Goal: Communication & Community: Answer question/provide support

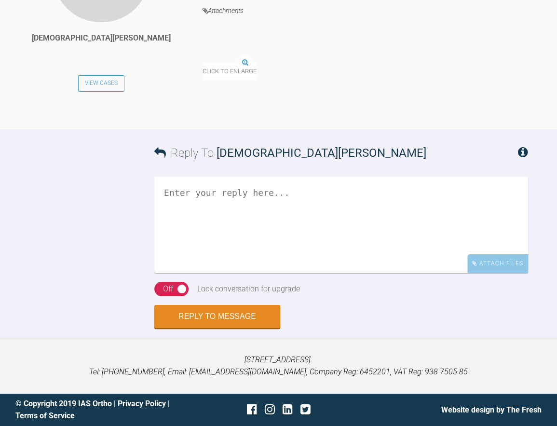
scroll to position [3338, 0]
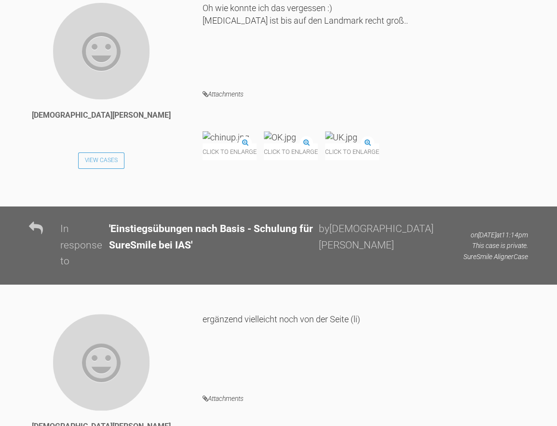
click at [247, 143] on img at bounding box center [226, 137] width 47 height 12
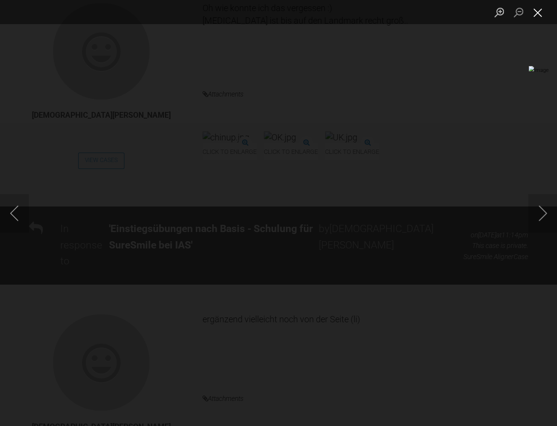
click at [538, 11] on button "Close lightbox" at bounding box center [537, 12] width 19 height 17
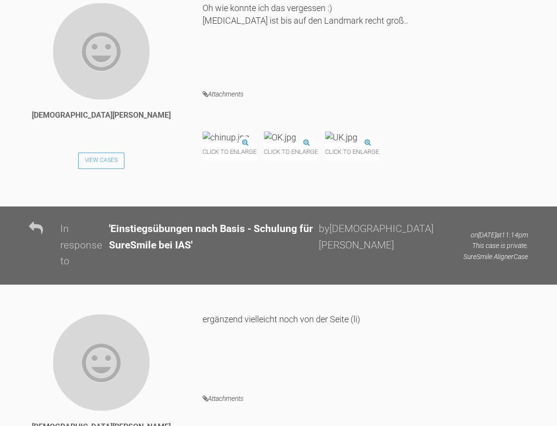
click at [296, 143] on img at bounding box center [280, 137] width 32 height 12
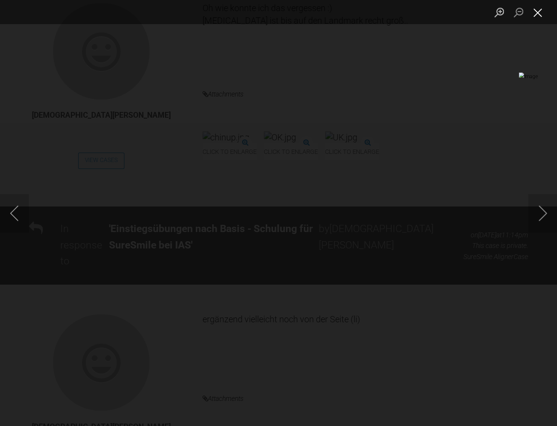
click at [537, 16] on button "Close lightbox" at bounding box center [537, 12] width 19 height 17
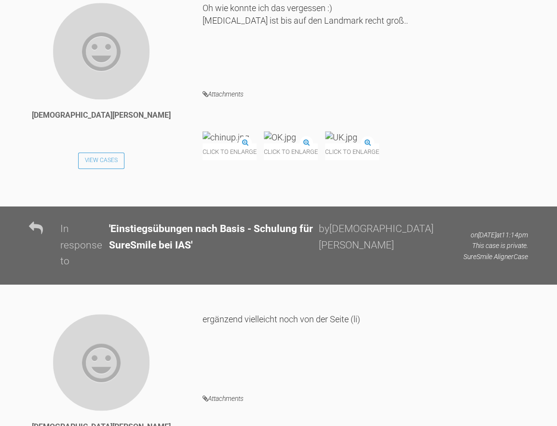
click at [358, 143] on img at bounding box center [341, 137] width 32 height 12
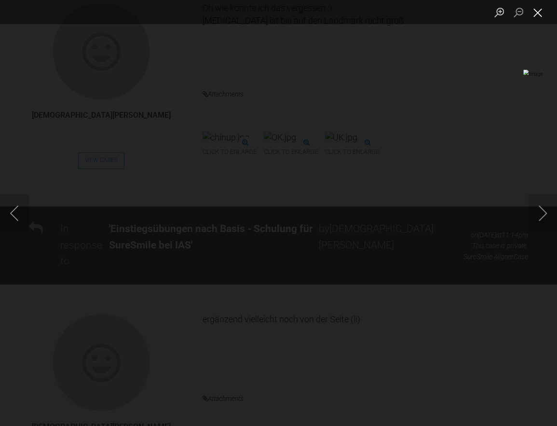
click at [540, 13] on button "Close lightbox" at bounding box center [537, 12] width 19 height 17
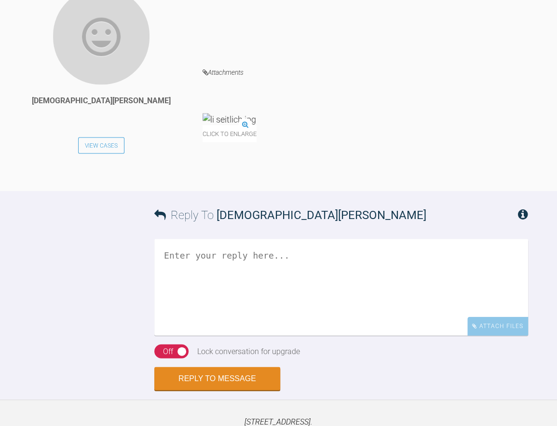
scroll to position [3675, 0]
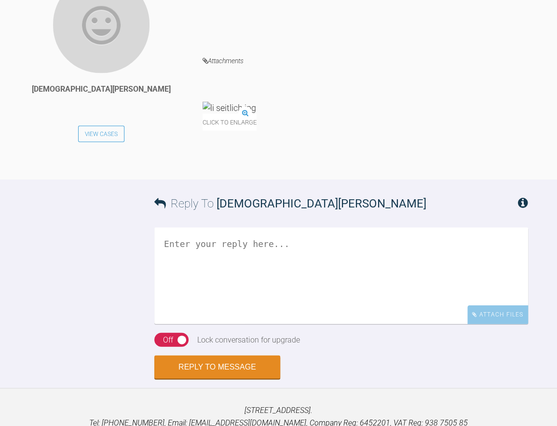
click at [244, 113] on img at bounding box center [230, 107] width 54 height 12
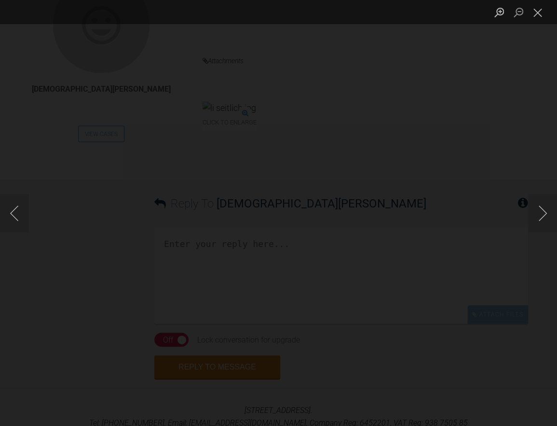
click at [250, 249] on div "Lightbox" at bounding box center [278, 213] width 557 height 426
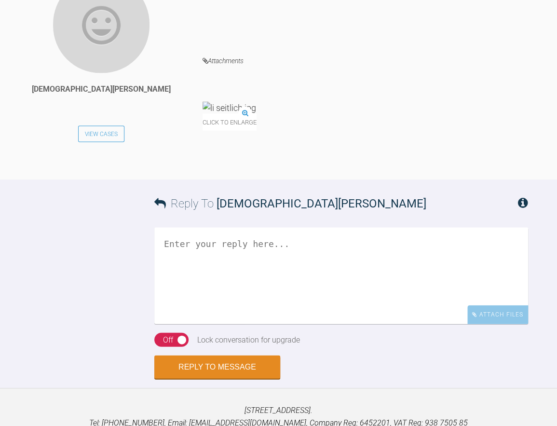
click at [250, 113] on img at bounding box center [230, 107] width 54 height 12
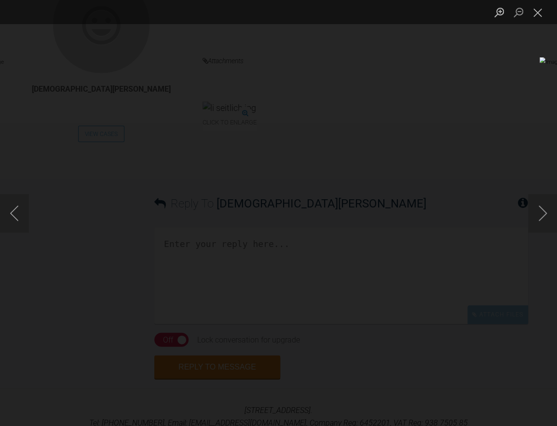
click at [238, 189] on img "Lightbox" at bounding box center [187, 213] width 408 height 312
click at [537, 15] on button "Close lightbox" at bounding box center [537, 12] width 19 height 17
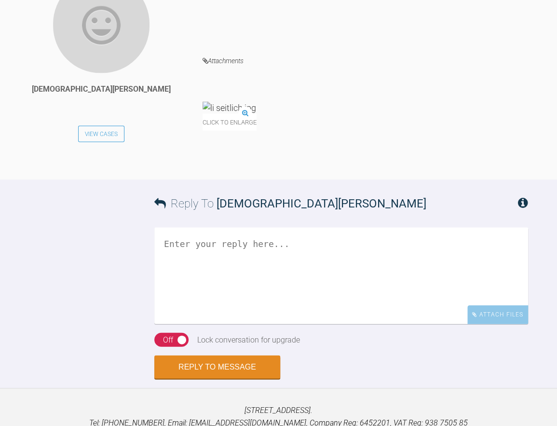
click at [256, 113] on img at bounding box center [230, 107] width 54 height 12
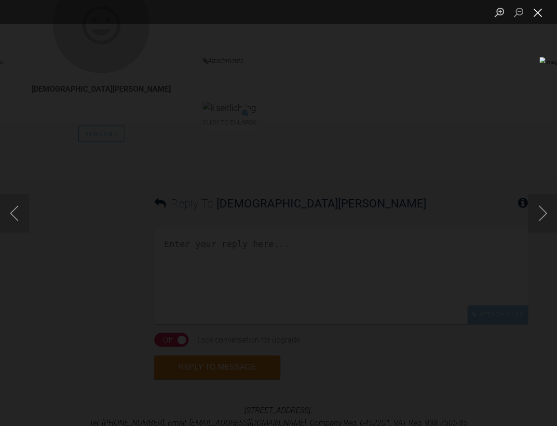
click at [541, 15] on button "Close lightbox" at bounding box center [537, 12] width 19 height 17
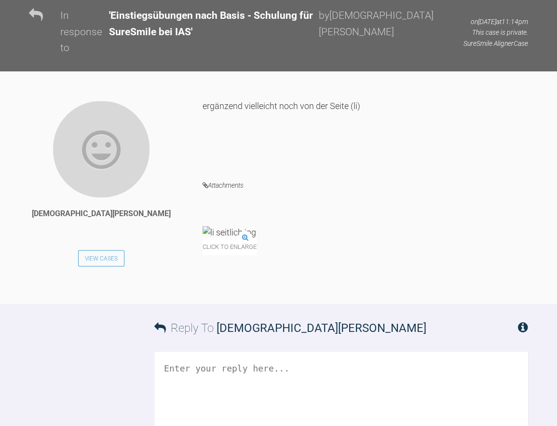
scroll to position [3531, 0]
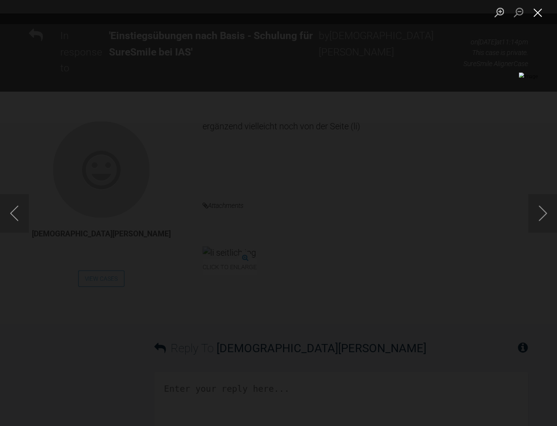
click at [538, 15] on button "Close lightbox" at bounding box center [537, 12] width 19 height 17
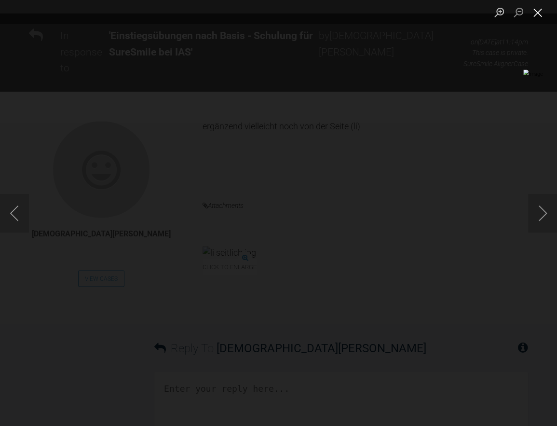
click at [535, 12] on button "Close lightbox" at bounding box center [537, 12] width 19 height 17
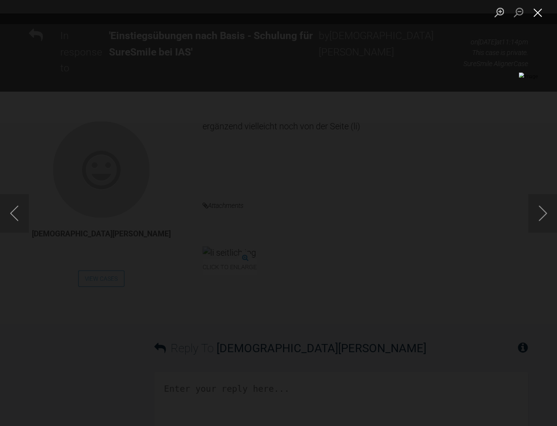
click at [539, 9] on button "Close lightbox" at bounding box center [537, 12] width 19 height 17
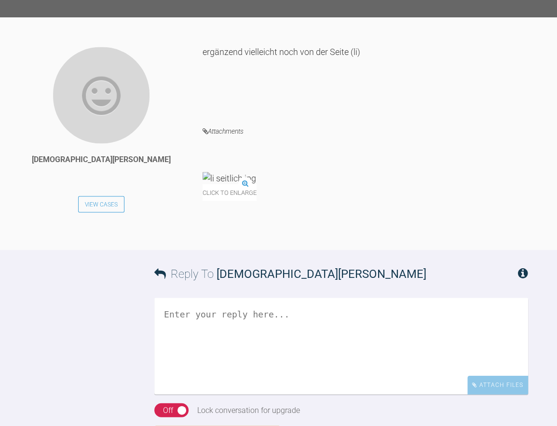
scroll to position [3820, 0]
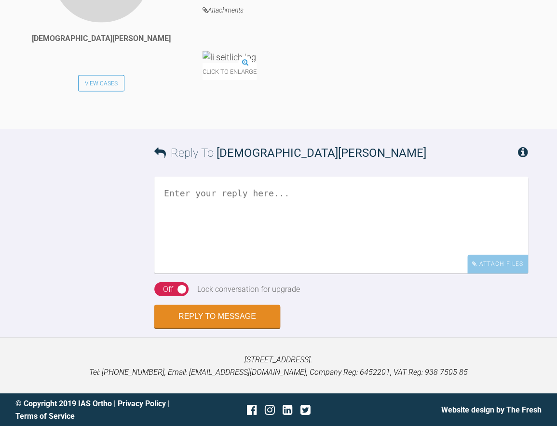
click at [178, 262] on textarea at bounding box center [341, 225] width 374 height 97
click at [195, 273] on textarea "Moin, Okay, platz ist nicht das Problem :)" at bounding box center [341, 225] width 374 height 97
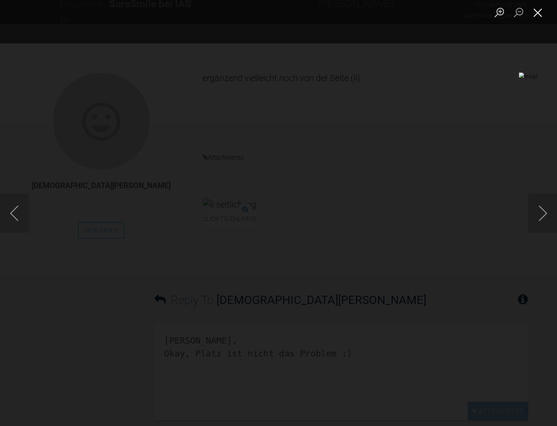
click at [538, 17] on button "Close lightbox" at bounding box center [537, 12] width 19 height 17
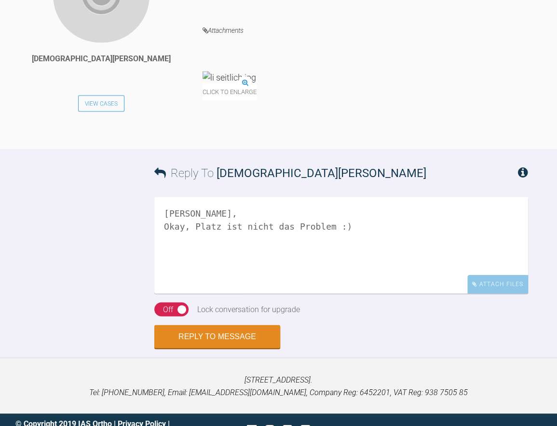
scroll to position [3820, 0]
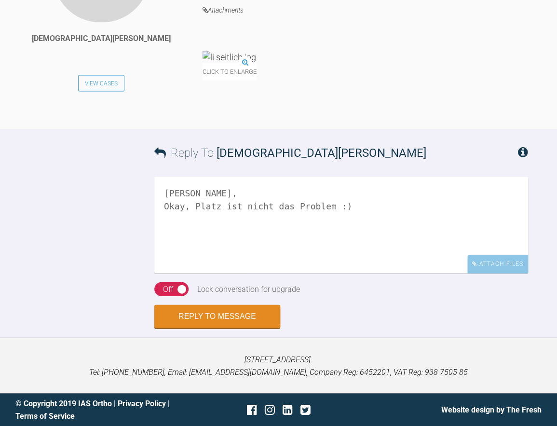
click at [181, 273] on textarea "[PERSON_NAME], Okay, Platz ist nicht das Problem :)" at bounding box center [341, 225] width 374 height 97
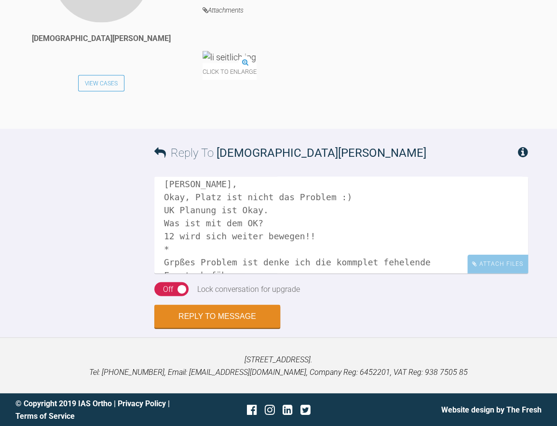
scroll to position [14, 0]
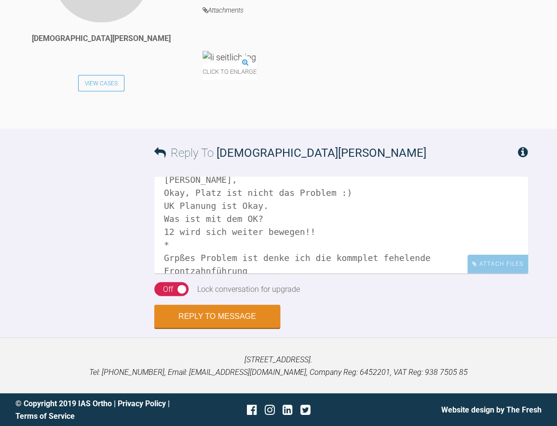
click at [179, 256] on textarea "[PERSON_NAME], Okay, Platz ist nicht das Problem :) UK Planung ist Okay. Was is…" at bounding box center [341, 225] width 374 height 97
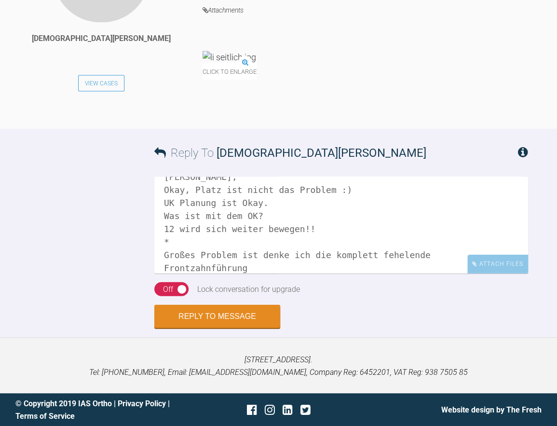
scroll to position [27, 0]
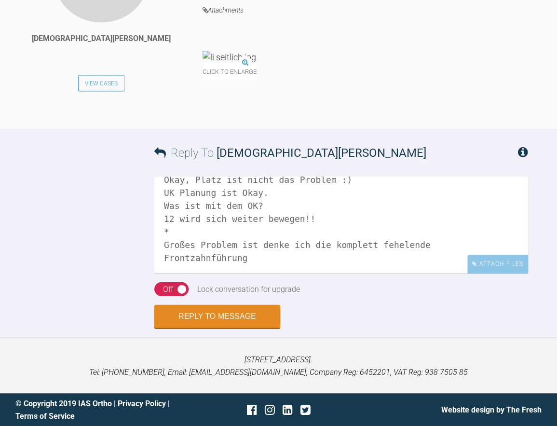
click at [380, 245] on textarea "[PERSON_NAME], Okay, Platz ist nicht das Problem :) UK Planung ist Okay. Was is…" at bounding box center [341, 225] width 374 height 97
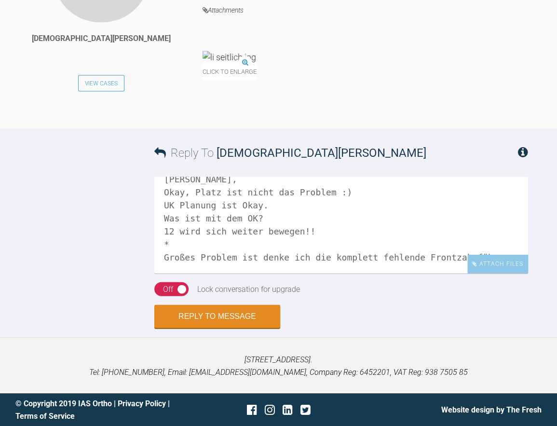
click at [177, 252] on textarea "[PERSON_NAME], Okay, Platz ist nicht das Problem :) UK Planung ist Okay. Was is…" at bounding box center [341, 225] width 374 height 97
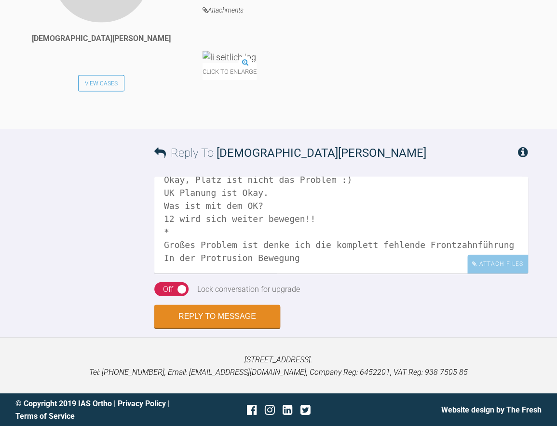
click at [294, 266] on textarea "[PERSON_NAME], Okay, Platz ist nicht das Problem :) UK Planung ist Okay. Was is…" at bounding box center [341, 225] width 374 height 97
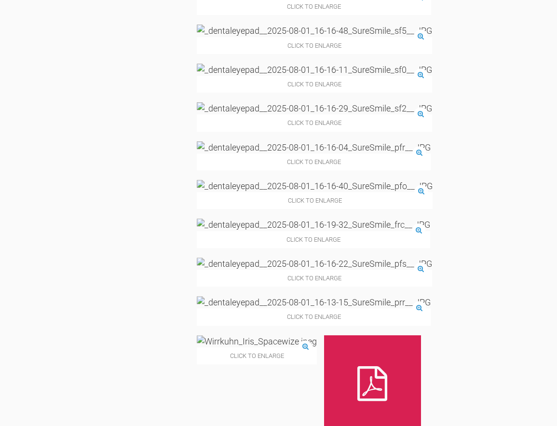
scroll to position [1762, 0]
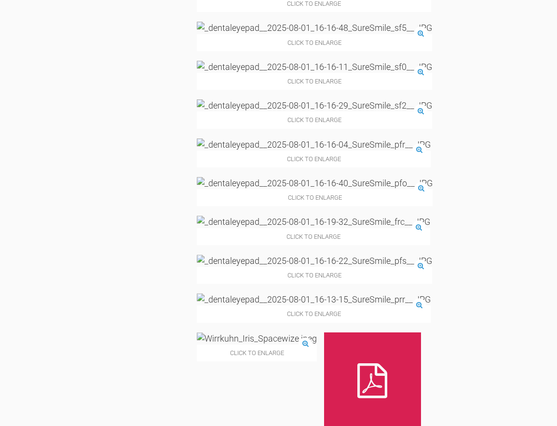
click at [405, 216] on img at bounding box center [314, 222] width 234 height 12
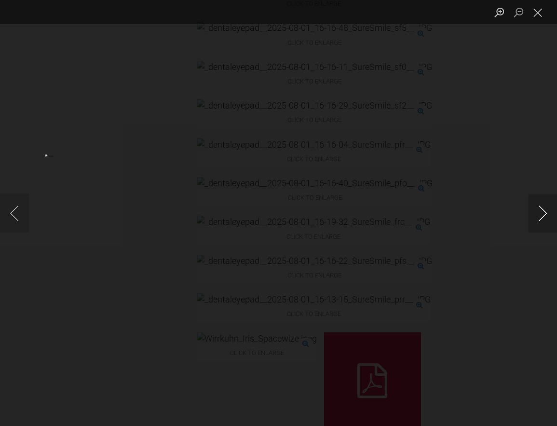
click at [542, 202] on button "Next image" at bounding box center [542, 213] width 29 height 39
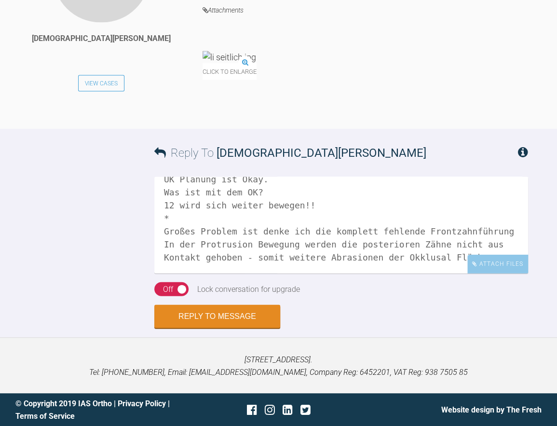
scroll to position [53, 0]
click at [174, 251] on textarea "[PERSON_NAME], Okay, Platz ist nicht das Problem :) UK Planung ist Okay. Was is…" at bounding box center [341, 225] width 374 height 97
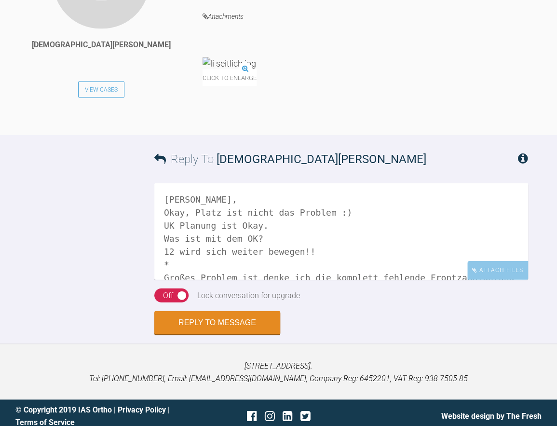
scroll to position [3499, 0]
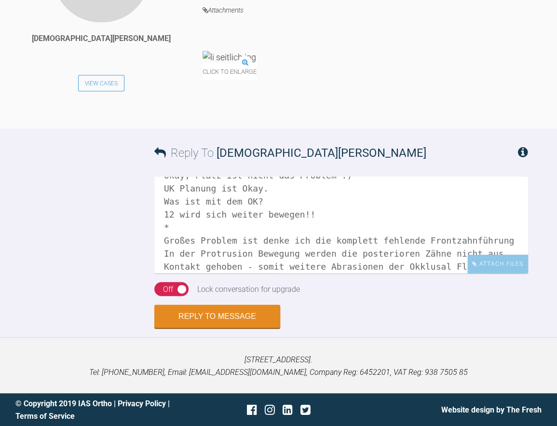
scroll to position [53, 0]
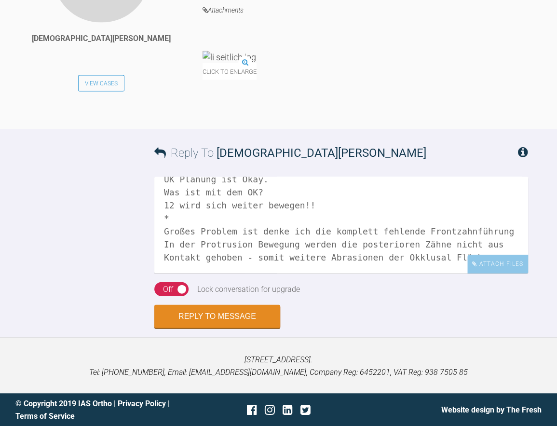
click at [174, 255] on textarea "[PERSON_NAME], Okay, Platz ist nicht das Problem :) UK Planung ist Okay. Was is…" at bounding box center [341, 225] width 374 height 97
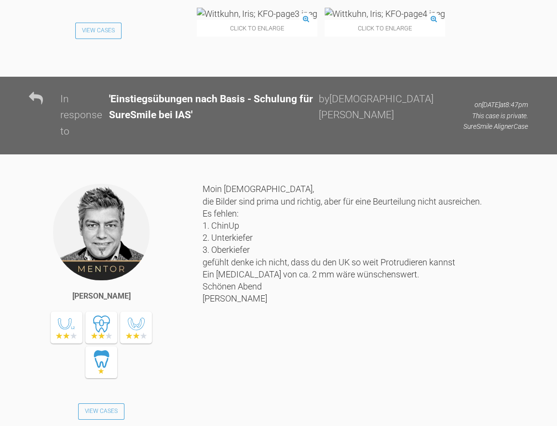
scroll to position [2775, 0]
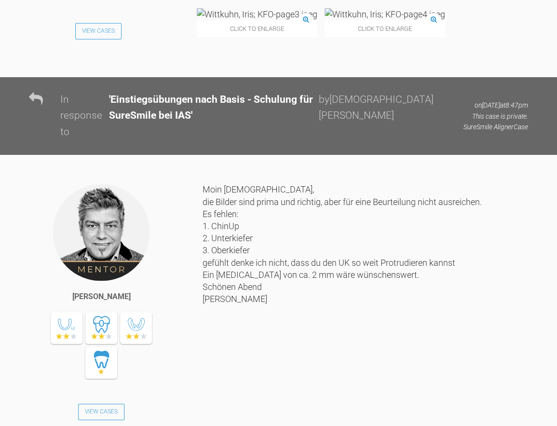
click at [325, 20] on img at bounding box center [385, 14] width 121 height 12
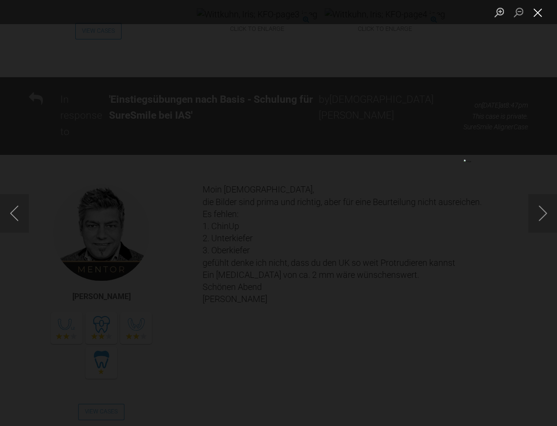
click at [538, 12] on button "Close lightbox" at bounding box center [537, 12] width 19 height 17
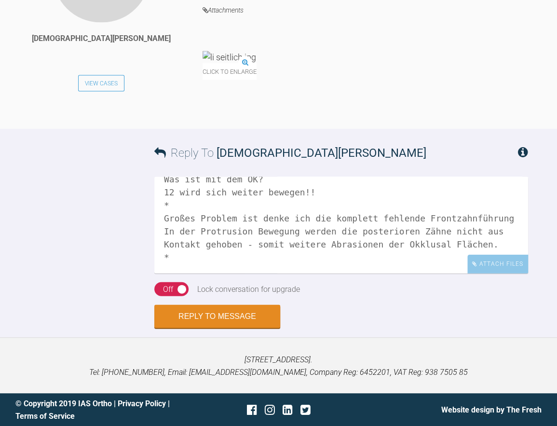
scroll to position [66, 0]
click at [167, 273] on textarea "[PERSON_NAME], Okay, Platz ist nicht das Problem :) UK Planung ist Okay. Was is…" at bounding box center [341, 225] width 374 height 97
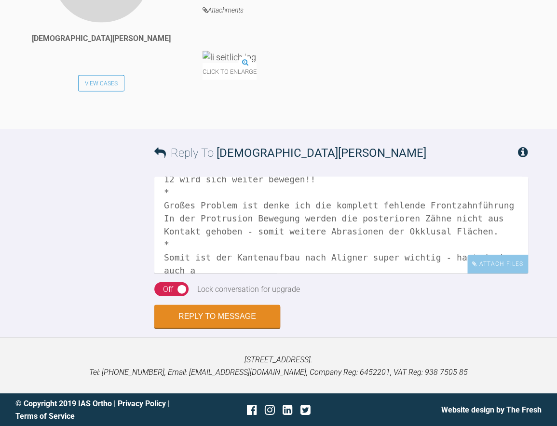
scroll to position [68, 0]
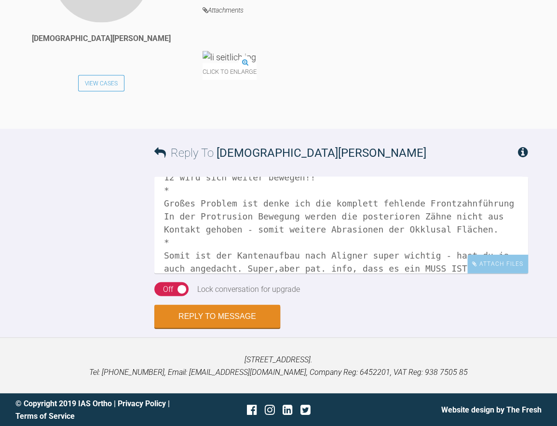
click at [245, 273] on textarea "[PERSON_NAME], Okay, Platz ist nicht das Problem :) UK Planung ist Okay. Was is…" at bounding box center [341, 225] width 374 height 97
drag, startPoint x: 283, startPoint y: 314, endPoint x: 277, endPoint y: 315, distance: 5.9
click at [277, 273] on textarea "[PERSON_NAME], Okay, Platz ist nicht das Problem :) UK Planung ist Okay. Was is…" at bounding box center [341, 225] width 374 height 97
click at [432, 273] on textarea "[PERSON_NAME], Okay, Platz ist nicht das Problem :) UK Planung ist Okay. Was is…" at bounding box center [341, 225] width 374 height 97
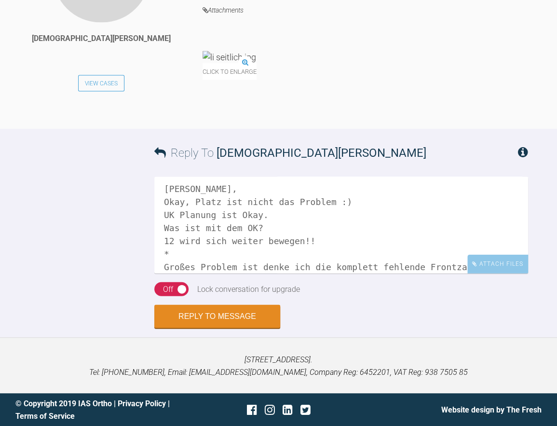
scroll to position [0, 0]
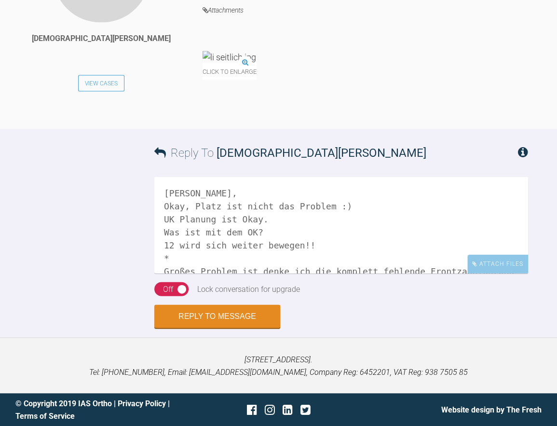
click at [304, 273] on textarea "[PERSON_NAME], Okay, Platz ist nicht das Problem :) UK Planung ist Okay. Was is…" at bounding box center [341, 225] width 374 height 97
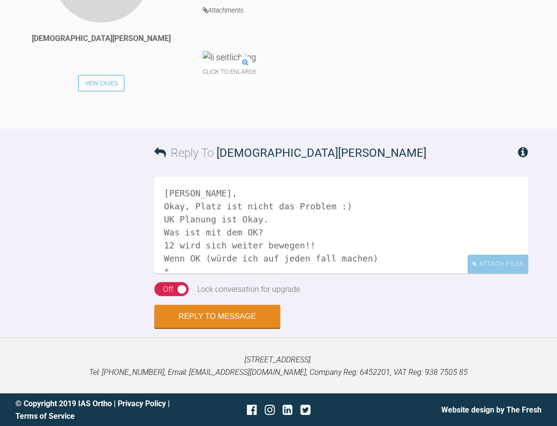
click at [306, 273] on textarea "[PERSON_NAME], Okay, Platz ist nicht das Problem :) UK Planung ist Okay. Was is…" at bounding box center [341, 225] width 374 height 97
click at [377, 273] on textarea "[PERSON_NAME], Okay, Platz ist nicht das Problem :) UK Planung ist Okay. Was is…" at bounding box center [341, 225] width 374 height 97
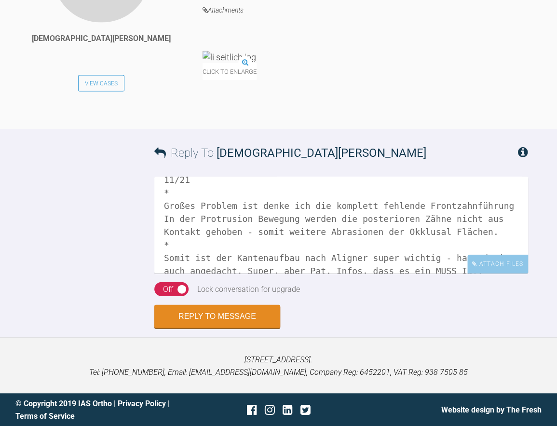
scroll to position [44, 0]
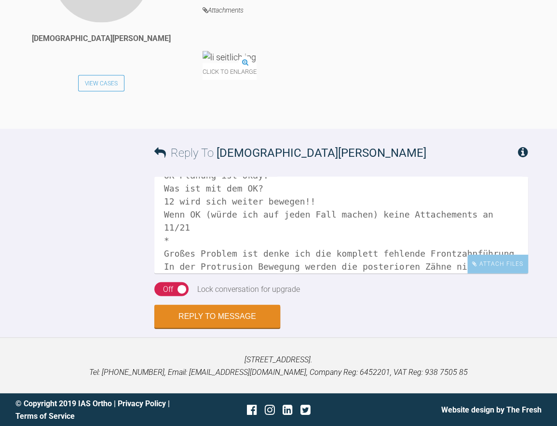
click at [503, 273] on textarea "[PERSON_NAME], Okay, Platz ist nicht das Problem :) UK Planung ist Okay. Was is…" at bounding box center [341, 225] width 374 height 97
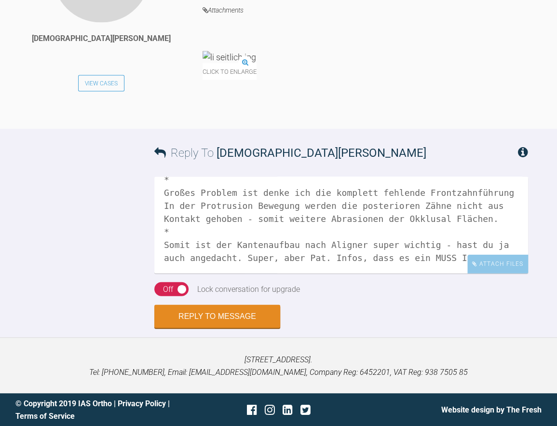
scroll to position [3885, 0]
click at [449, 256] on textarea "[PERSON_NAME], Okay, Platz ist nicht das Problem :) UK Planung ist Okay. Was is…" at bounding box center [341, 225] width 374 height 97
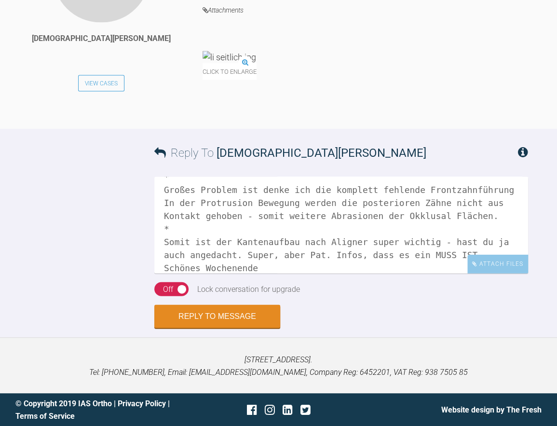
scroll to position [120, 0]
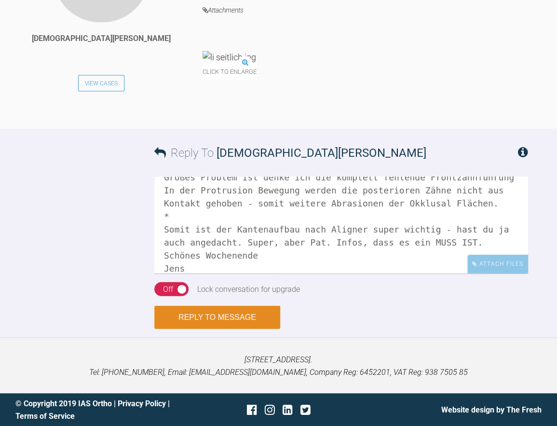
type textarea "[PERSON_NAME], Okay, Platz ist nicht das Problem :) UK Planung ist Okay. Was is…"
click at [232, 314] on button "Reply to Message" at bounding box center [217, 316] width 126 height 23
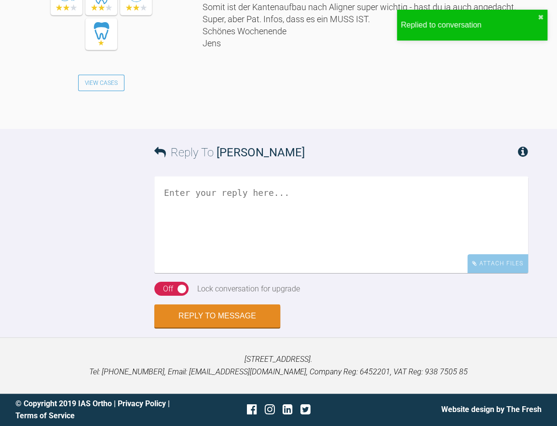
scroll to position [4185, 0]
